Goal: Transaction & Acquisition: Purchase product/service

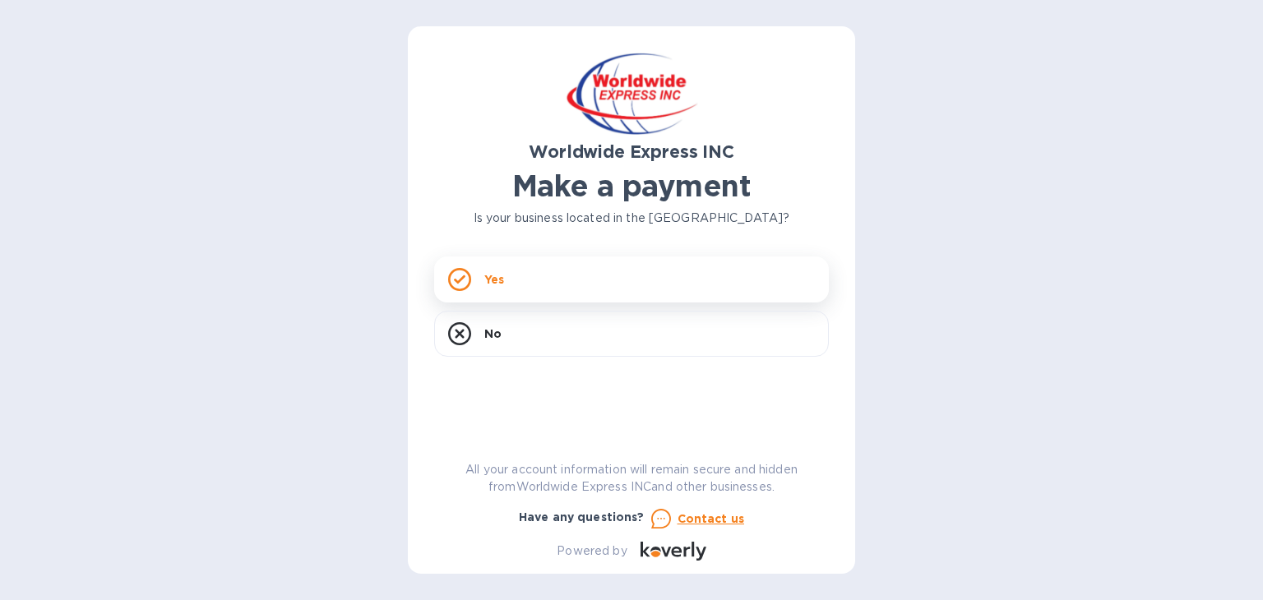
click at [478, 289] on div "Yes" at bounding box center [631, 280] width 395 height 46
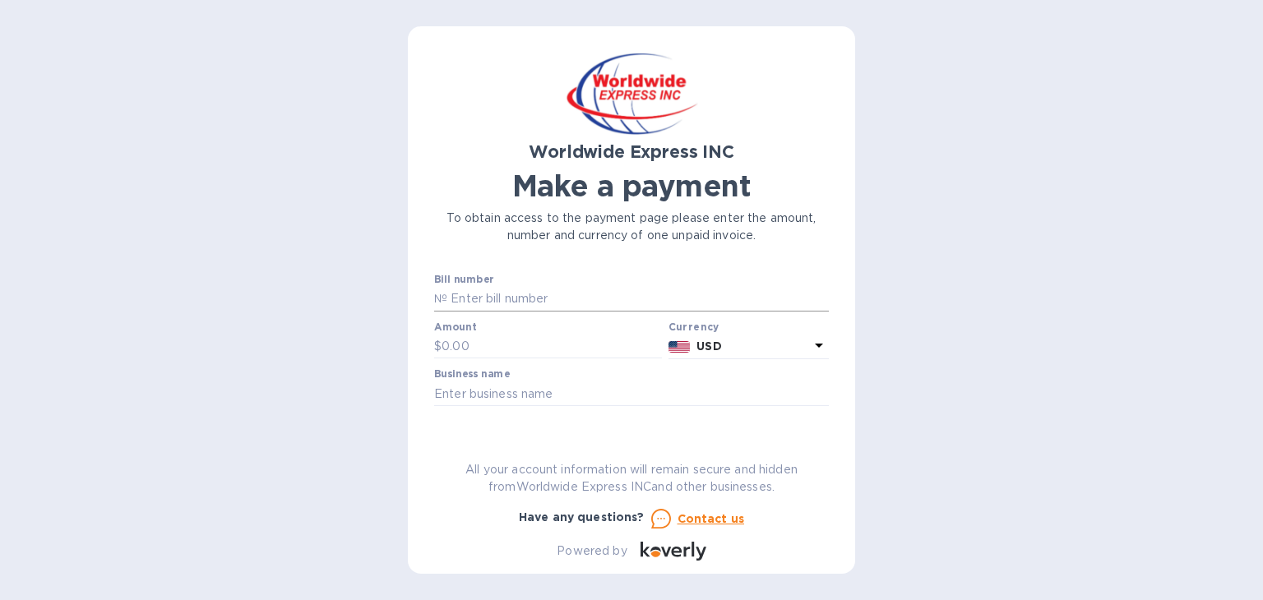
click at [478, 299] on input "text" at bounding box center [638, 299] width 382 height 25
type input "B00022800/A"
click at [459, 348] on input "text" at bounding box center [552, 347] width 220 height 25
type input "500"
click at [547, 394] on input "text" at bounding box center [631, 394] width 395 height 25
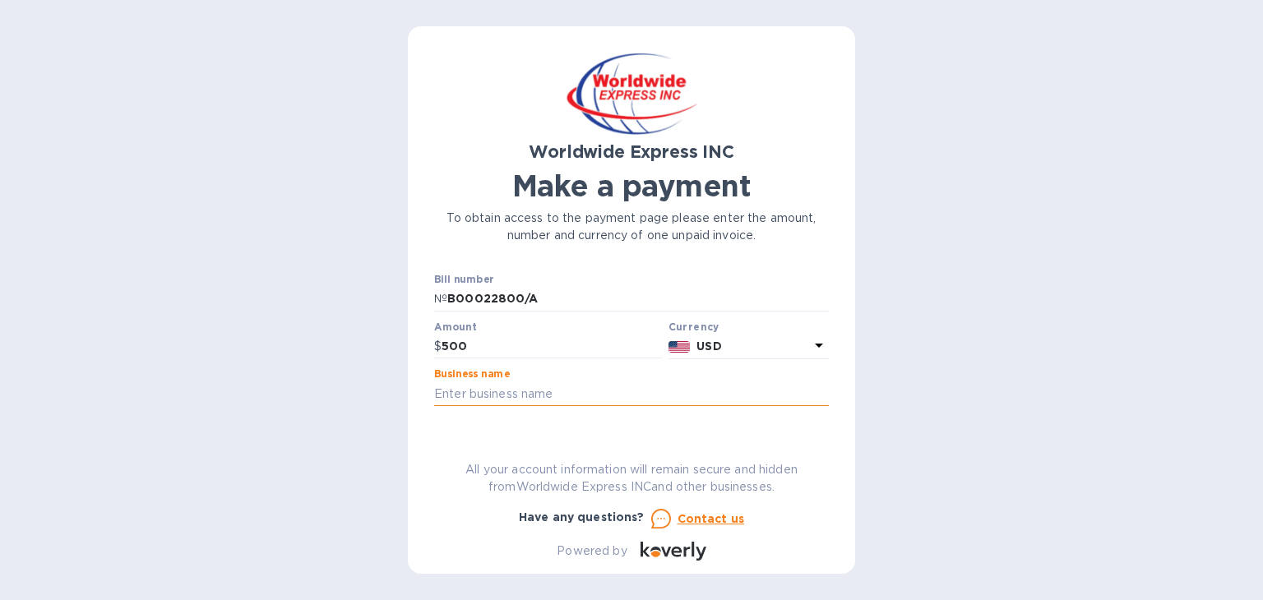
type input "Professional Stone, LLC"
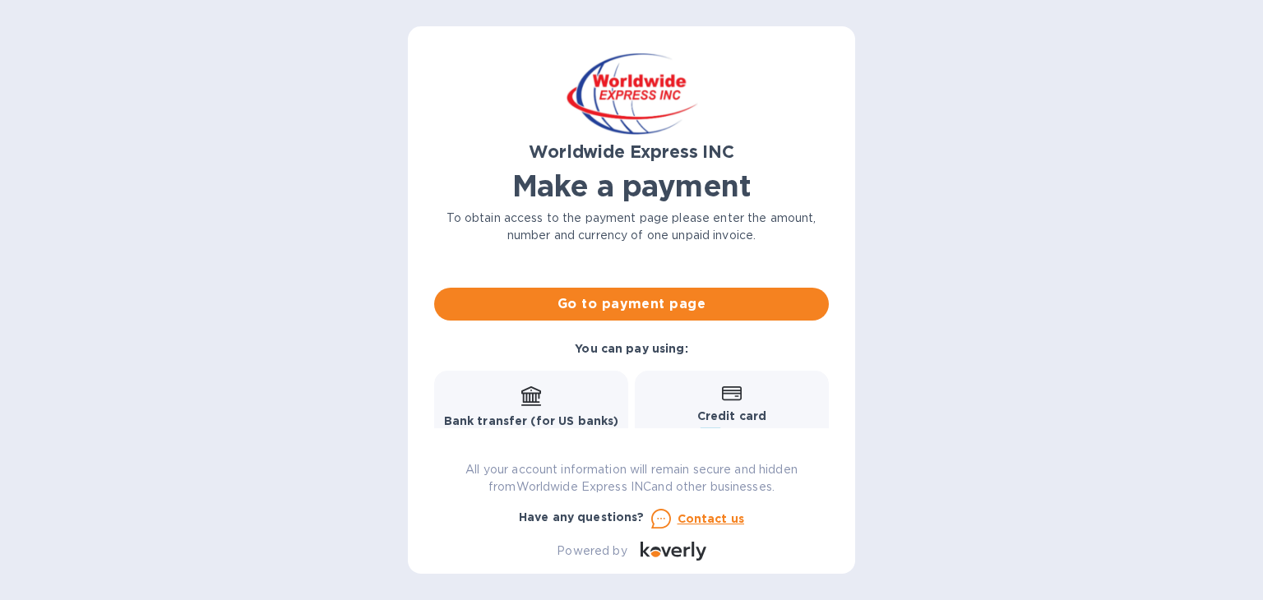
scroll to position [145, 0]
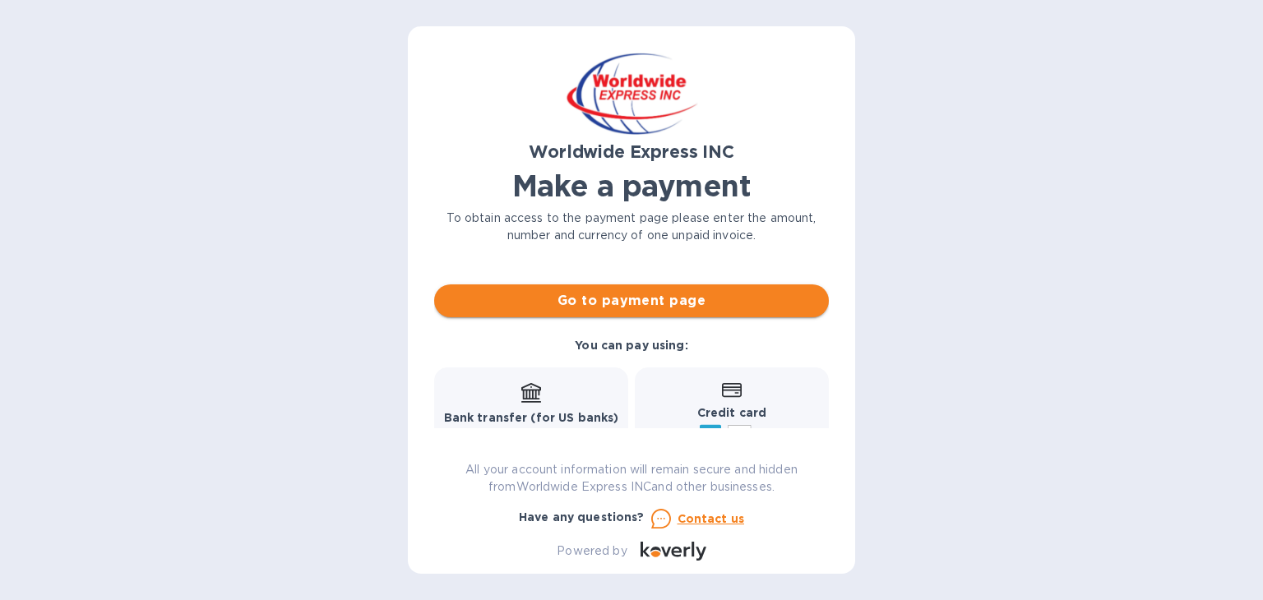
click at [683, 304] on span "Go to payment page" at bounding box center [631, 301] width 369 height 20
